Goal: Information Seeking & Learning: Learn about a topic

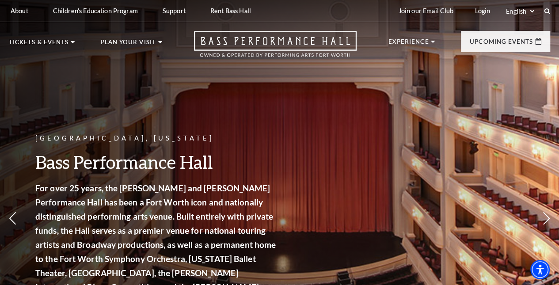
click at [39, 60] on li "Bass Performance Hall" at bounding box center [70, 65] width 119 height 11
click at [40, 124] on link "Careers" at bounding box center [32, 121] width 32 height 8
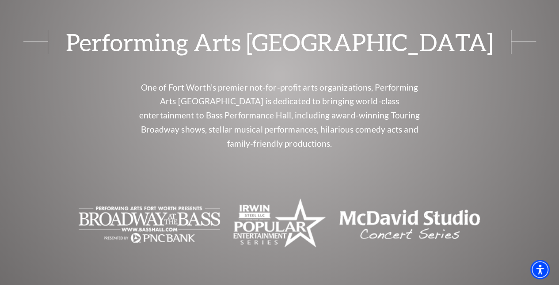
scroll to position [3729, 0]
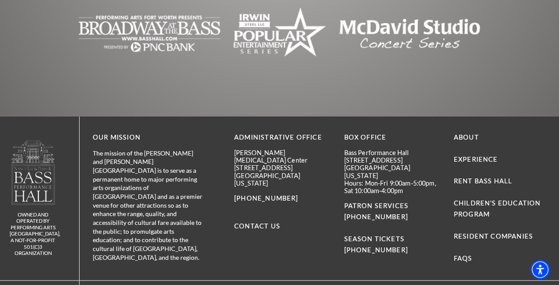
click at [466, 156] on link "Experience" at bounding box center [476, 160] width 44 height 8
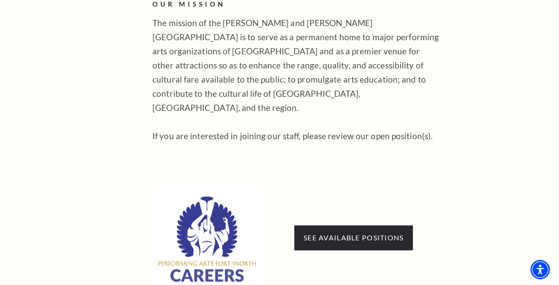
scroll to position [405, 0]
click at [329, 233] on link "See available positions" at bounding box center [354, 237] width 100 height 8
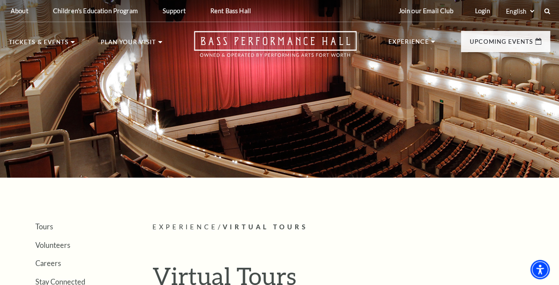
click at [547, 11] on icon at bounding box center [547, 11] width 6 height 6
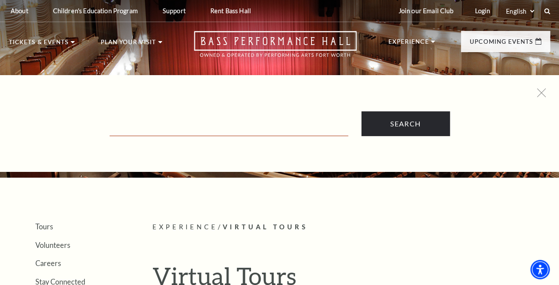
click at [190, 121] on input "Text field" at bounding box center [229, 127] width 239 height 18
type input "job"
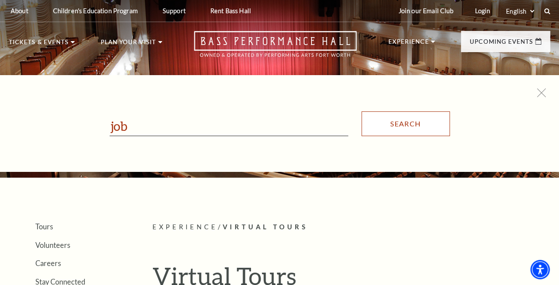
click at [411, 126] on input "Search" at bounding box center [406, 123] width 88 height 25
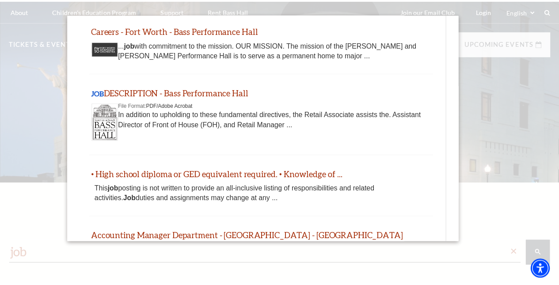
scroll to position [43, 0]
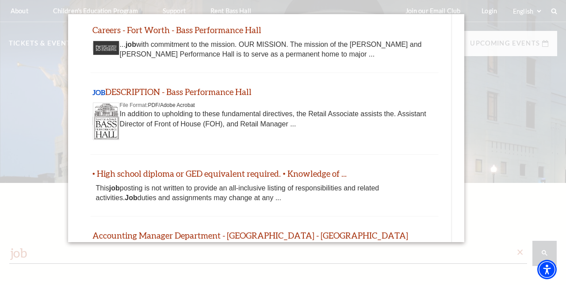
click at [237, 176] on link "• High school diploma or GED equivalent required. • Knowledge of ..." at bounding box center [219, 173] width 254 height 10
click at [532, 75] on div at bounding box center [283, 185] width 566 height 371
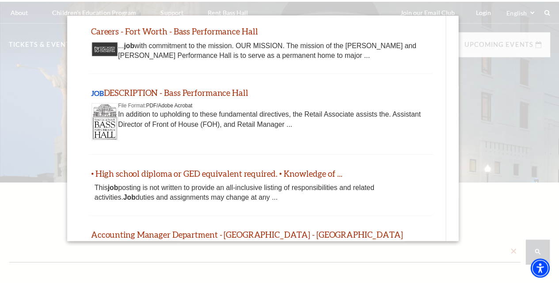
scroll to position [0, 0]
